Goal: Navigation & Orientation: Go to known website

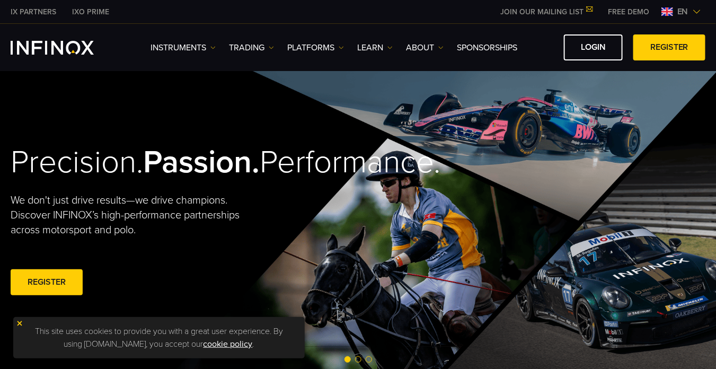
click at [678, 11] on span "en" at bounding box center [683, 11] width 20 height 13
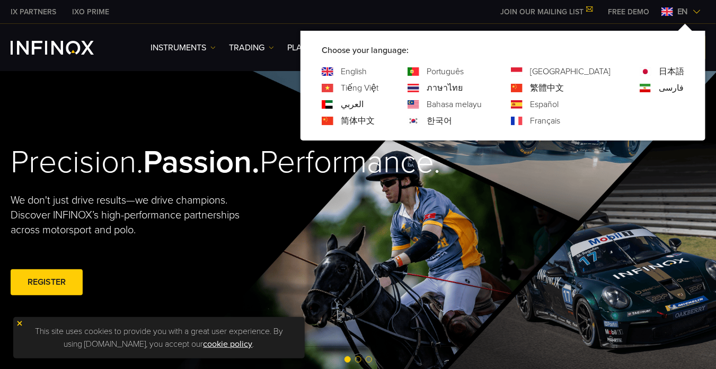
click at [452, 118] on link "한국어" at bounding box center [438, 120] width 25 height 13
